Goal: Information Seeking & Learning: Understand process/instructions

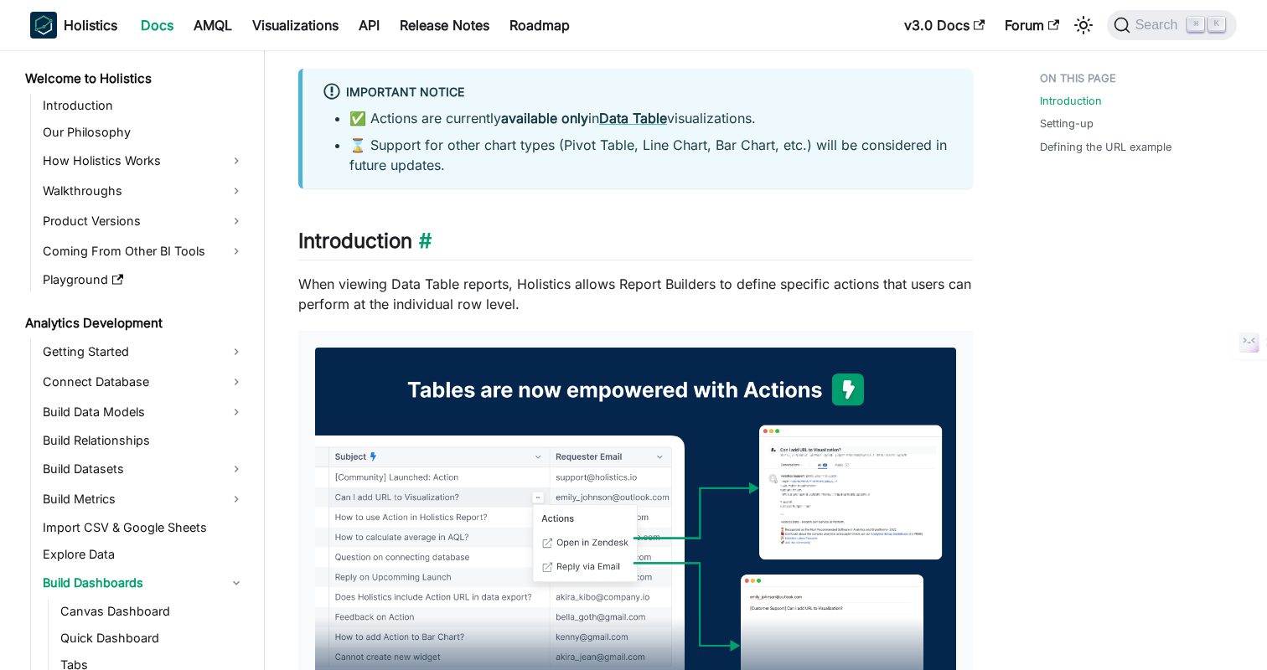
scroll to position [268, 0]
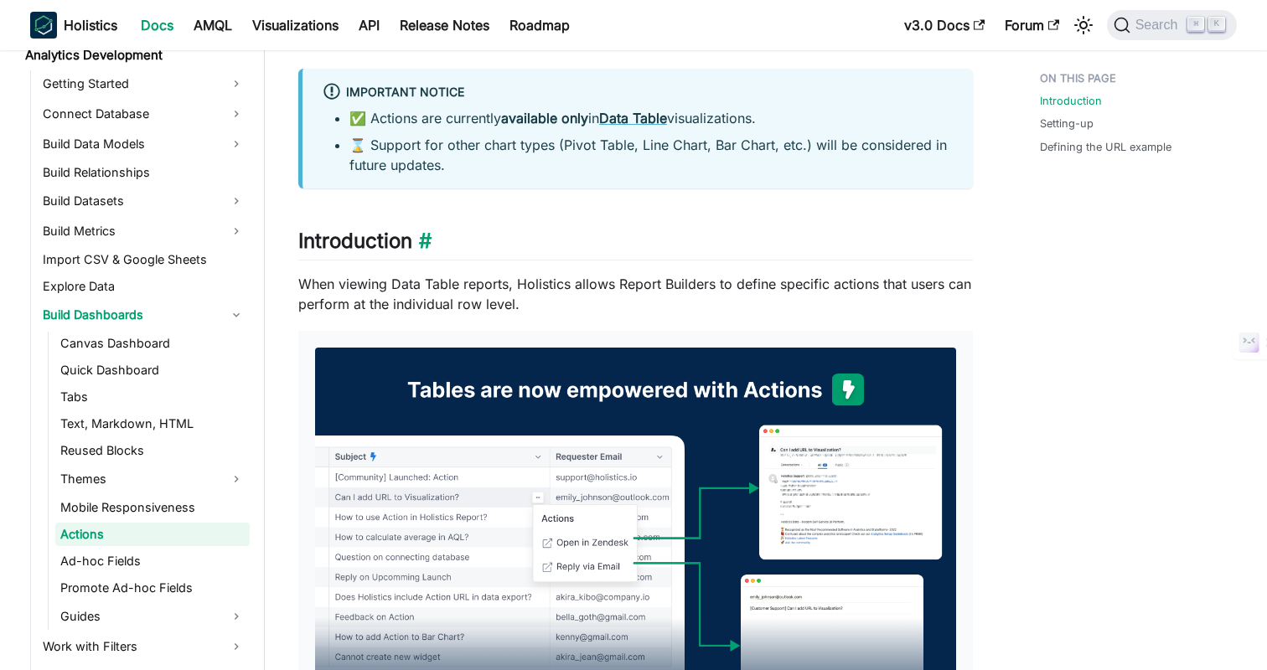
click at [681, 241] on h2 "Introduction ​" at bounding box center [635, 245] width 675 height 32
click at [1150, 25] on span "Search" at bounding box center [1159, 25] width 58 height 15
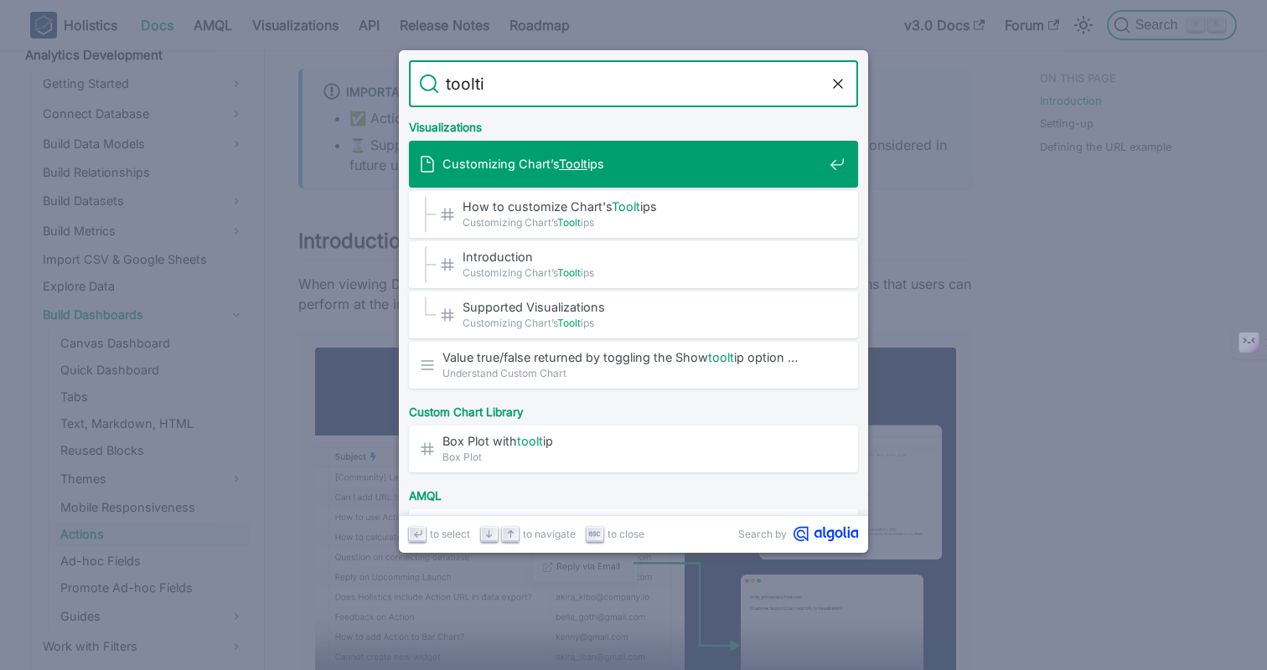
type input "tooltip"
click at [668, 169] on span "Customizing Chart’s Tooltip s" at bounding box center [632, 164] width 380 height 16
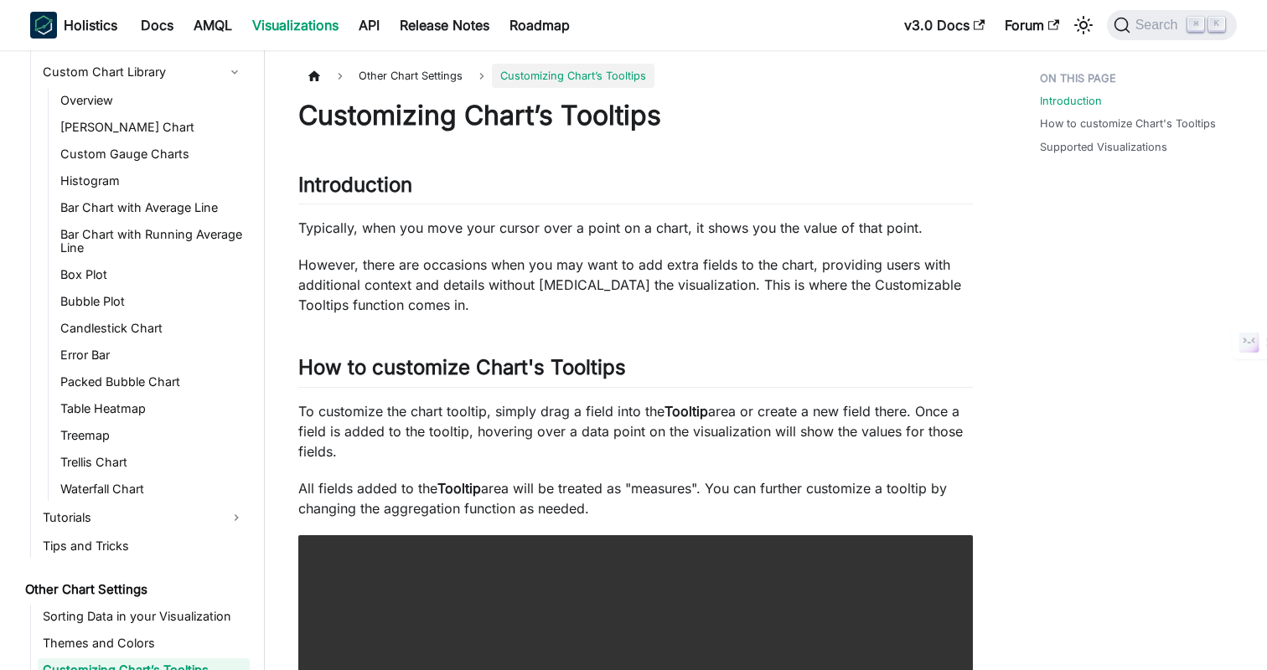
scroll to position [1053, 0]
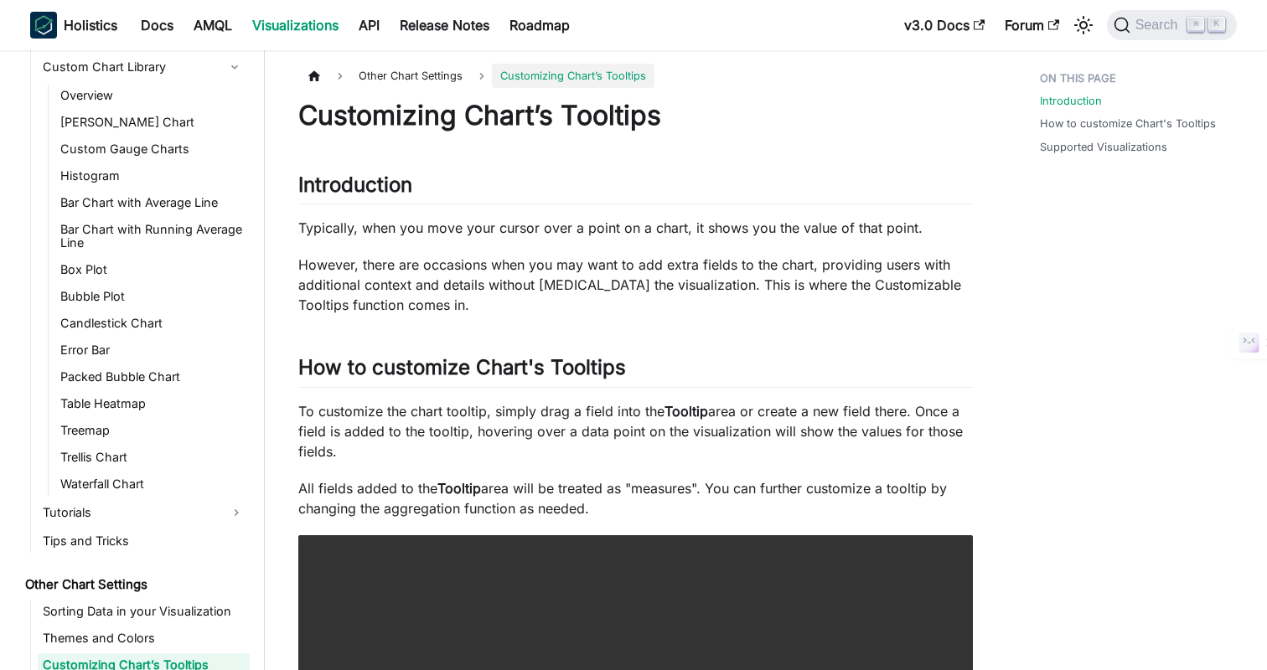
click at [724, 311] on p "However, there are occasions when you may want to add extra fields to the chart…" at bounding box center [635, 285] width 675 height 60
click at [753, 317] on div "Customizing Chart’s Tooltips Introduction ​ Typically, when you move your curso…" at bounding box center [635, 630] width 675 height 1063
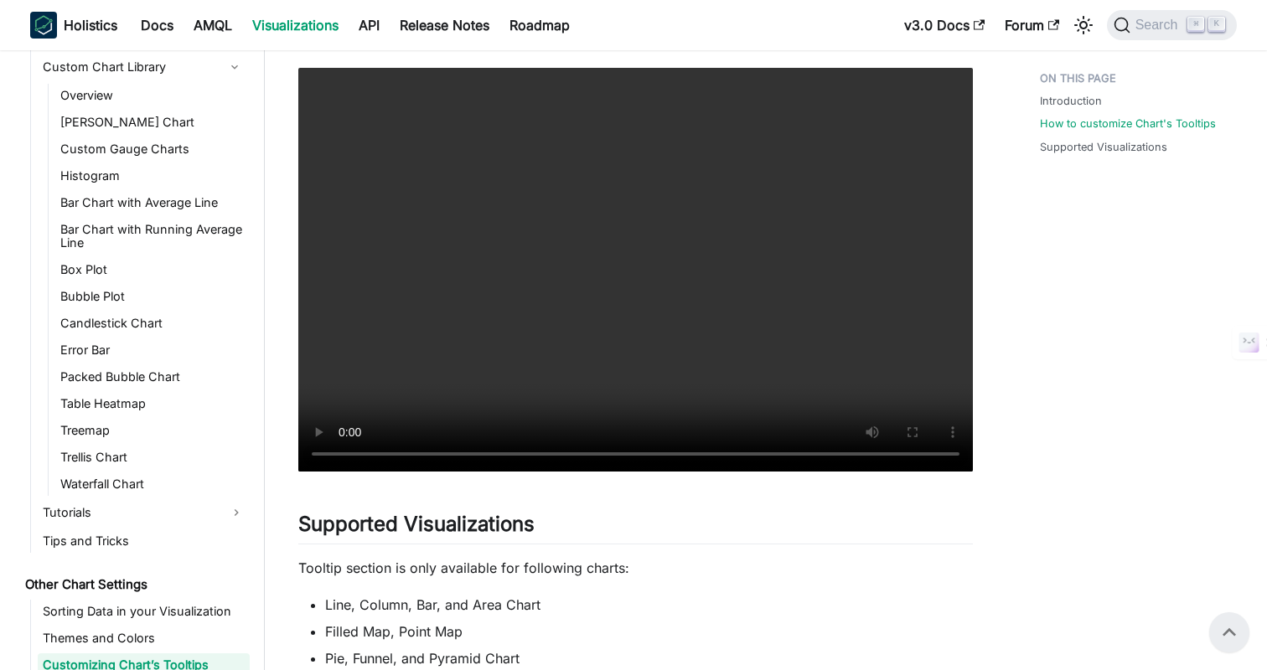
scroll to position [271, 0]
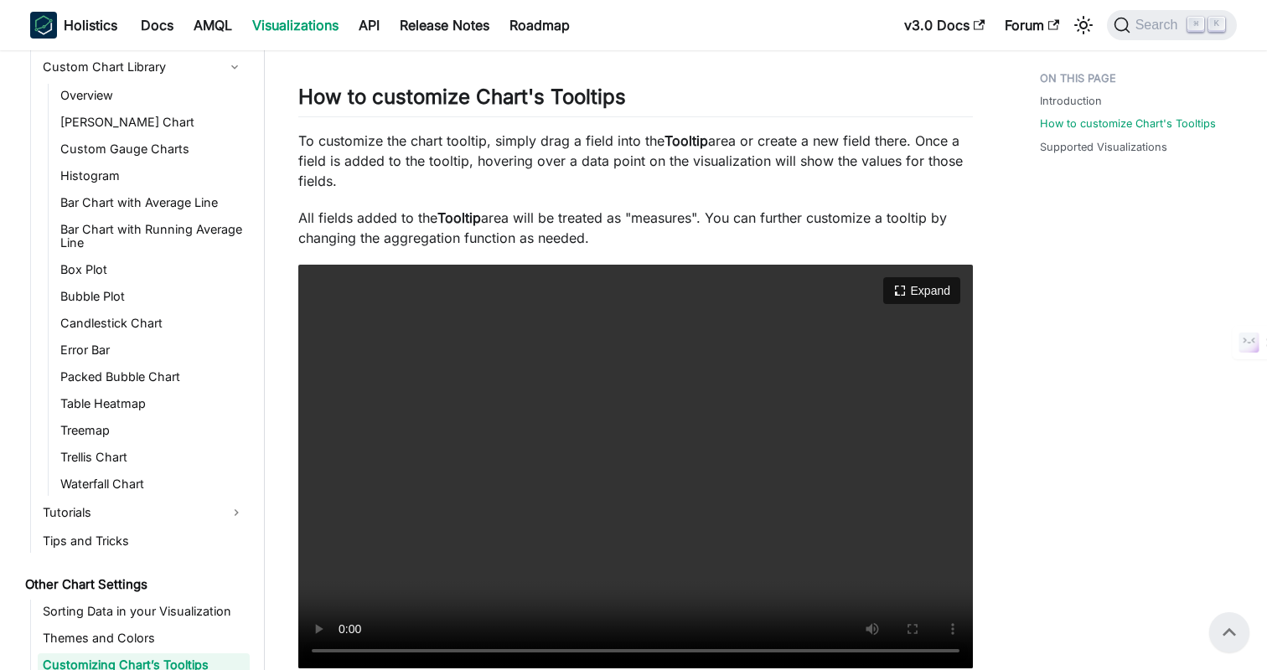
click at [634, 396] on video "Your browser does not support embedding video, but you can download it ." at bounding box center [635, 467] width 675 height 405
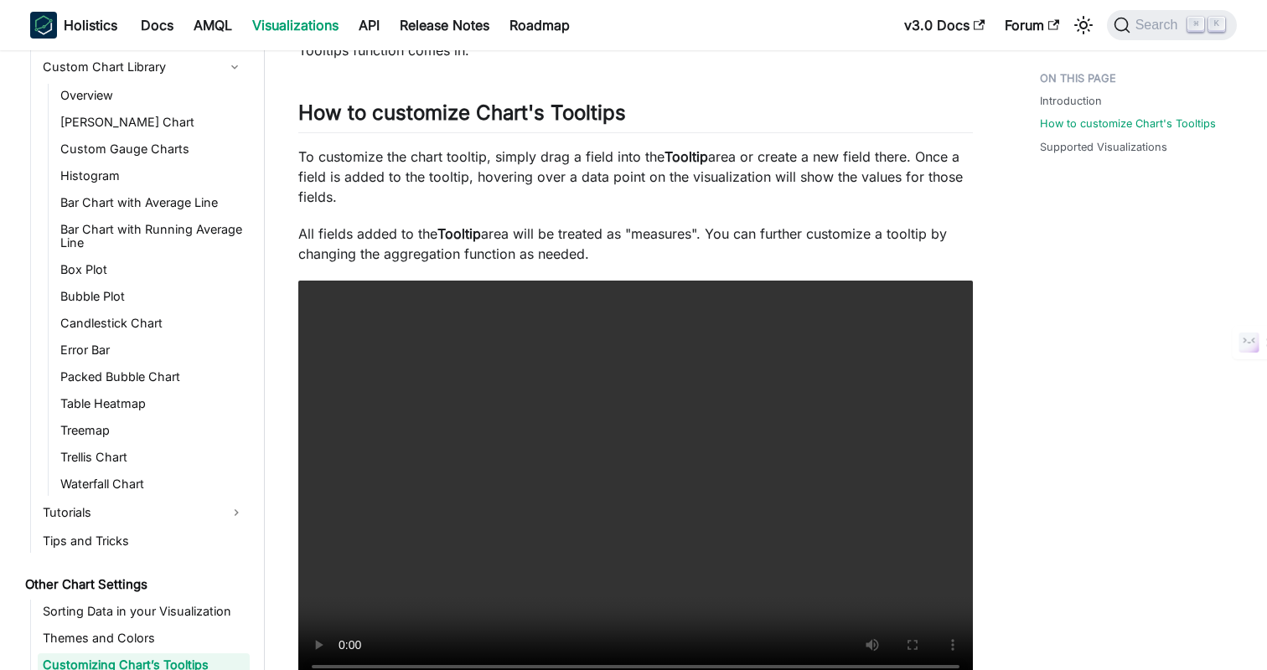
scroll to position [261, 0]
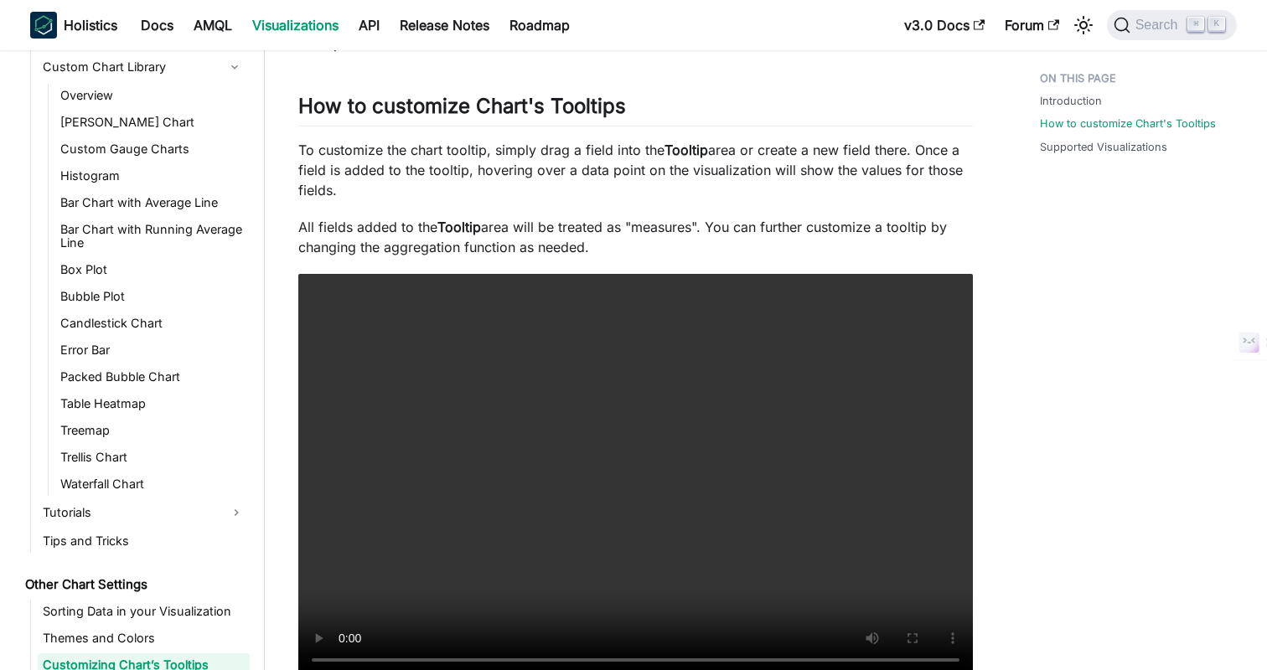
click at [890, 151] on p "To customize the chart tooltip, simply drag a field into the Tooltip area or cr…" at bounding box center [635, 170] width 675 height 60
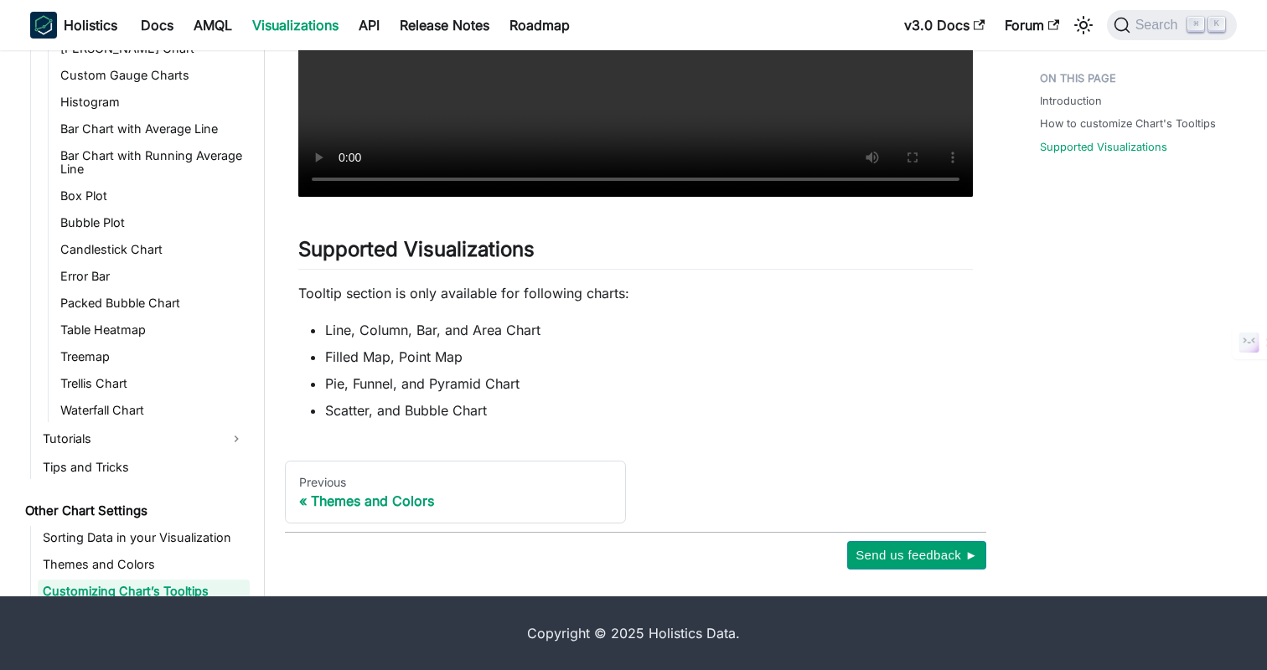
scroll to position [742, 0]
click at [727, 355] on li "Filled Map, Point Map" at bounding box center [649, 357] width 648 height 20
click at [755, 360] on li "Filled Map, Point Map" at bounding box center [649, 357] width 648 height 20
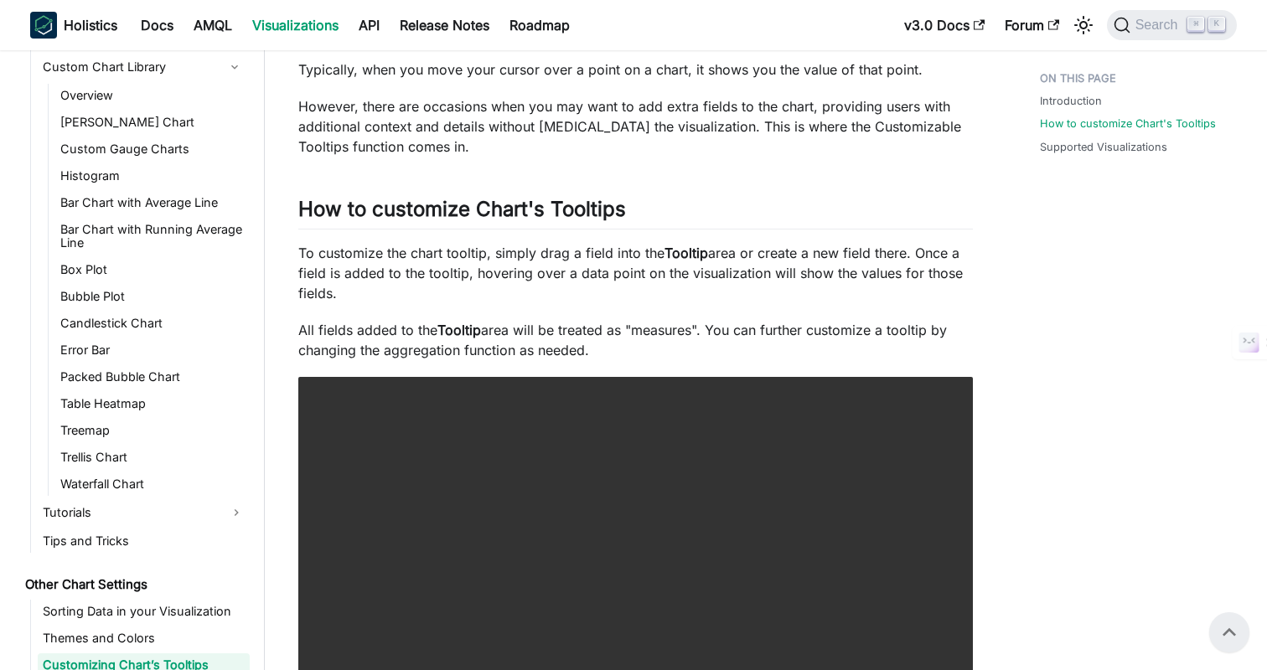
scroll to position [0, 0]
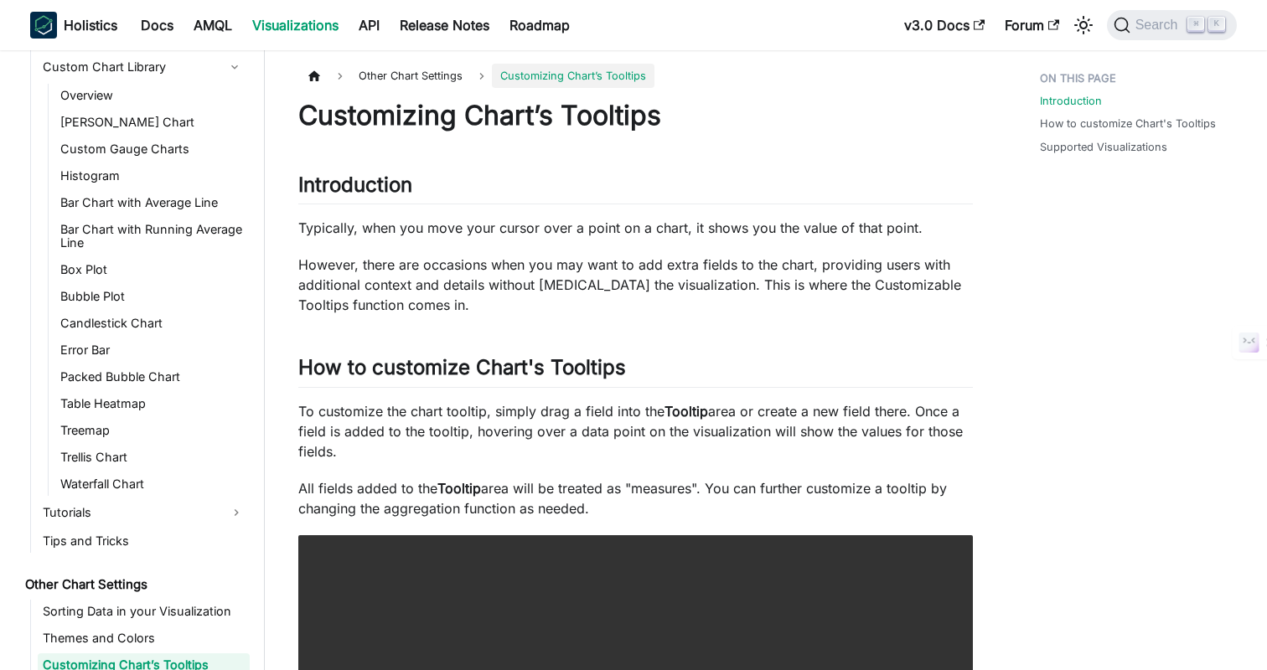
click at [654, 318] on div "Customizing Chart’s Tooltips Introduction ​ Typically, when you move your curso…" at bounding box center [635, 630] width 675 height 1063
click at [722, 275] on p "However, there are occasions when you may want to add extra fields to the chart…" at bounding box center [635, 285] width 675 height 60
